Goal: Contribute content: Contribute content

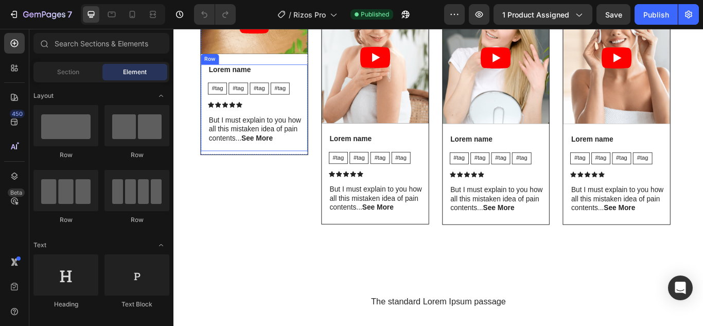
scroll to position [2311, 0]
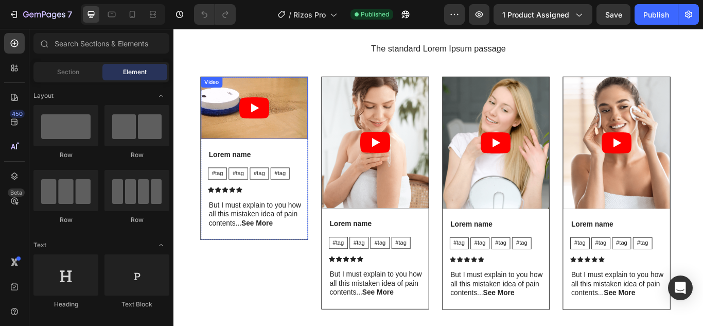
click at [275, 122] on icon "Play" at bounding box center [267, 121] width 35 height 25
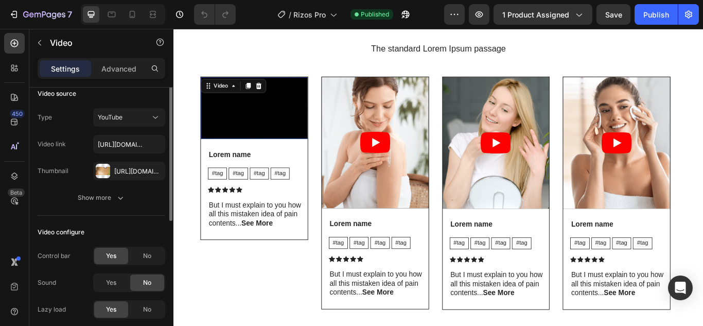
scroll to position [0, 0]
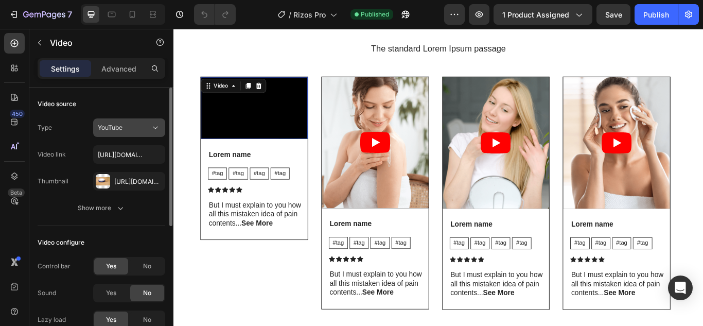
click at [133, 132] on div "YouTube" at bounding box center [124, 127] width 52 height 9
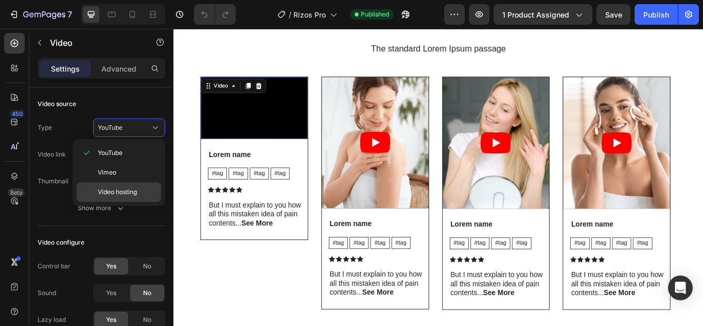
click at [110, 193] on span "Video hosting" at bounding box center [117, 191] width 39 height 9
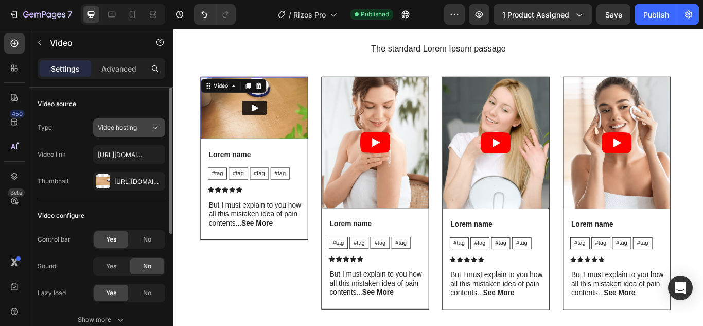
click at [141, 135] on button "Video hosting" at bounding box center [129, 127] width 72 height 19
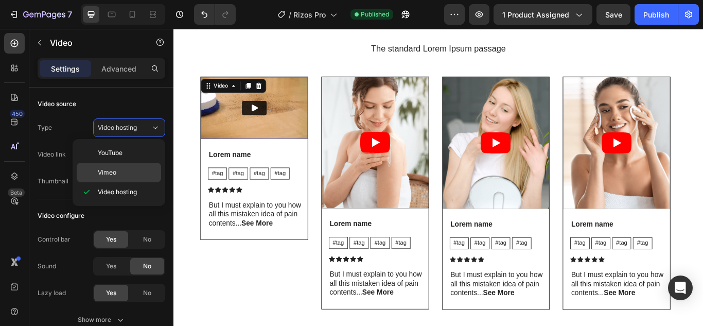
click at [125, 165] on div "Vimeo" at bounding box center [119, 173] width 84 height 20
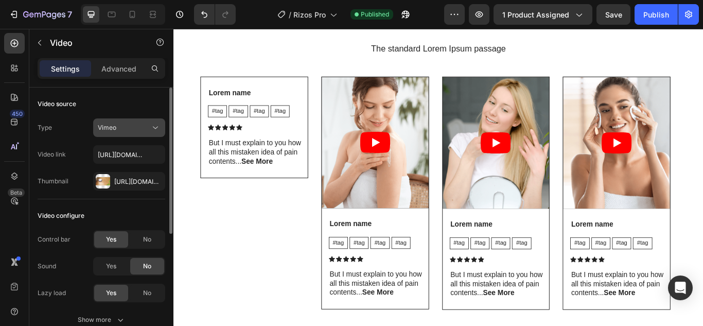
click at [130, 125] on div "Vimeo" at bounding box center [124, 127] width 52 height 9
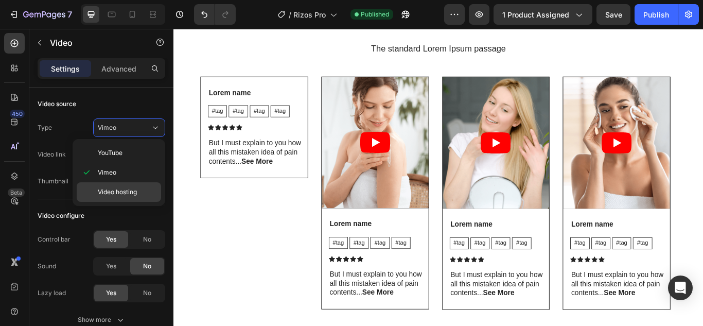
click at [131, 193] on span "Video hosting" at bounding box center [117, 191] width 39 height 9
type input "[URL][DOMAIN_NAME]"
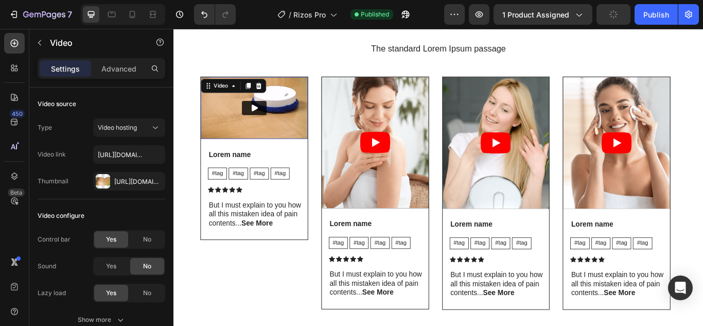
click at [208, 315] on div "Video 24 Lorem name Text Block #tag Text Block #tag Text Block #tag Text Block …" at bounding box center [267, 220] width 126 height 272
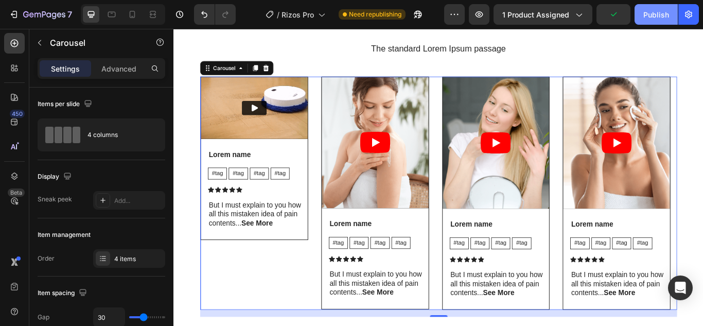
click at [661, 12] on div "Publish" at bounding box center [656, 14] width 26 height 11
